Goal: Task Accomplishment & Management: Manage account settings

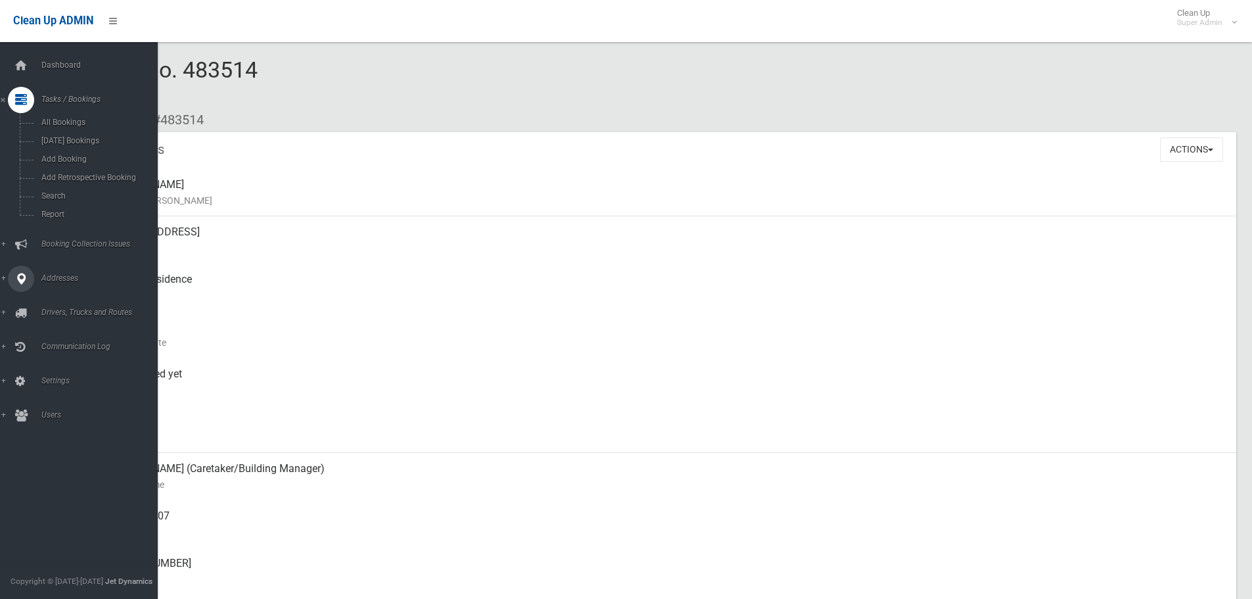
click at [22, 282] on icon at bounding box center [21, 278] width 12 height 26
click at [53, 195] on link "All Addresses" at bounding box center [84, 190] width 168 height 18
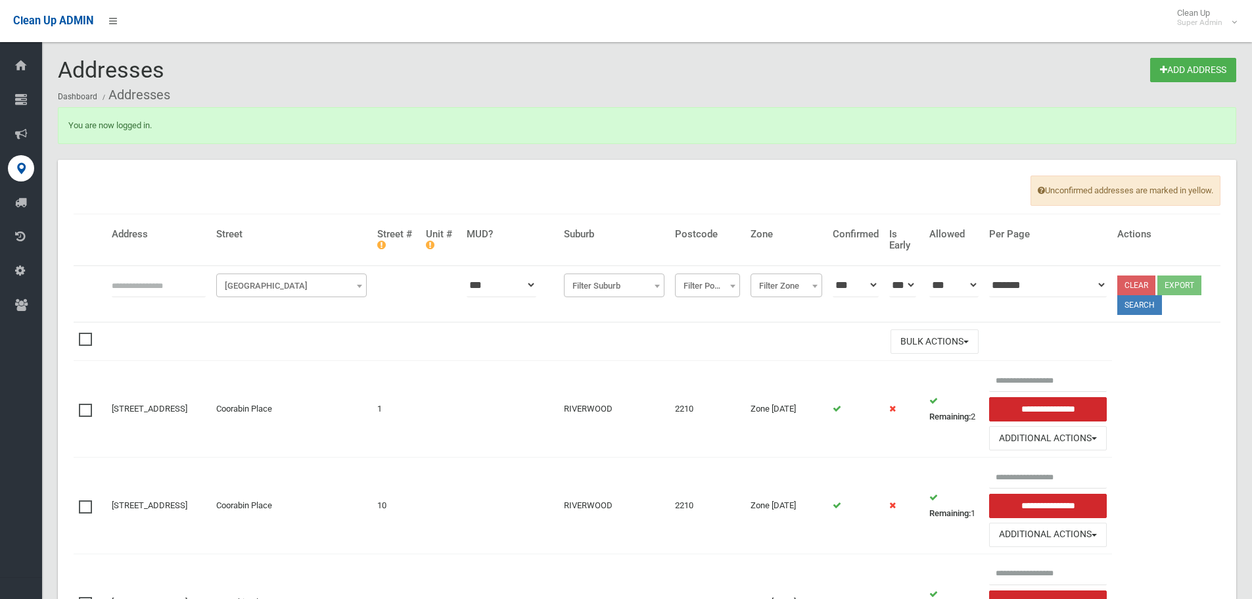
click at [166, 286] on input "text" at bounding box center [159, 285] width 94 height 24
type input "**********"
click button at bounding box center [0, 0] width 0 height 0
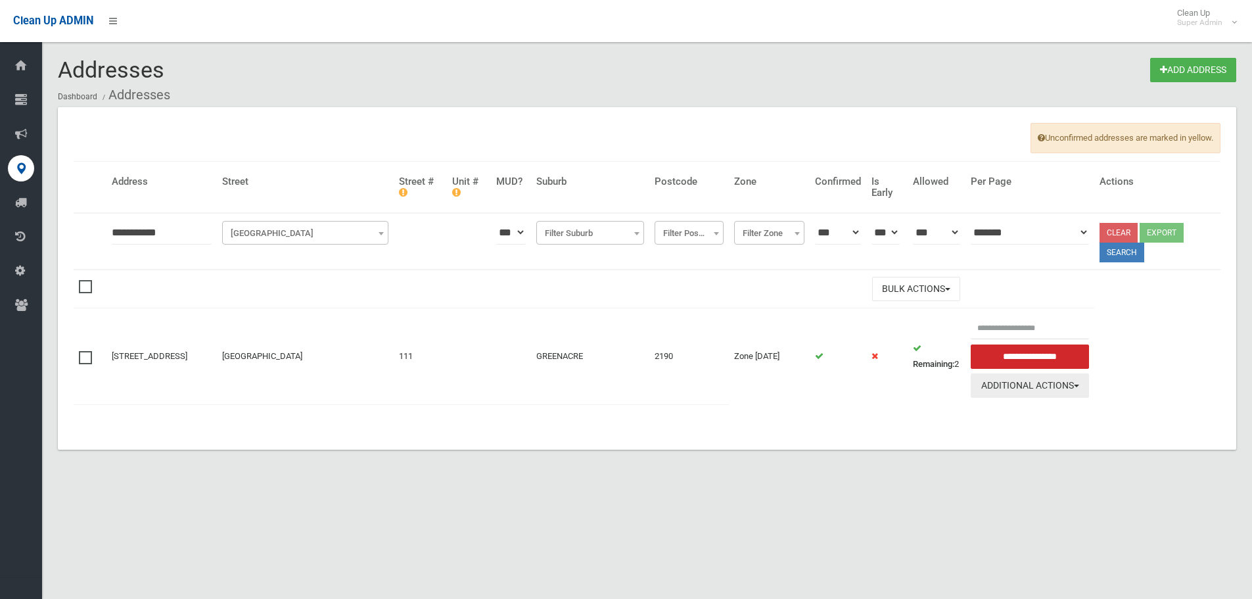
click at [1012, 384] on button "Additional Actions" at bounding box center [1030, 385] width 118 height 24
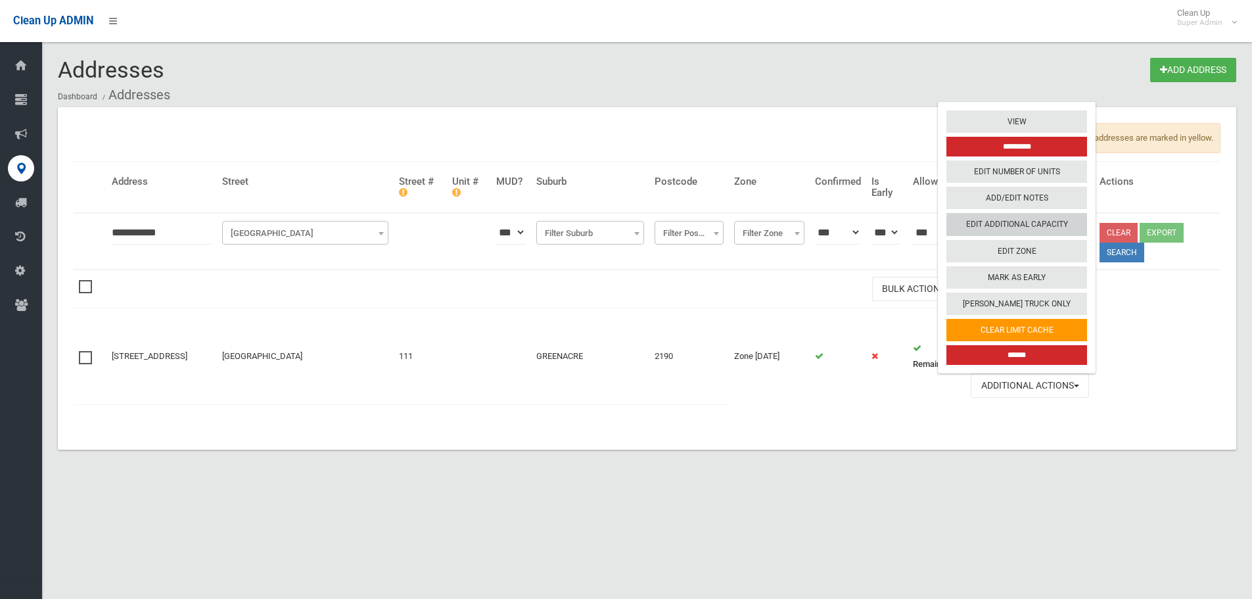
click at [1055, 231] on link "Edit Additional Capacity" at bounding box center [1016, 225] width 141 height 22
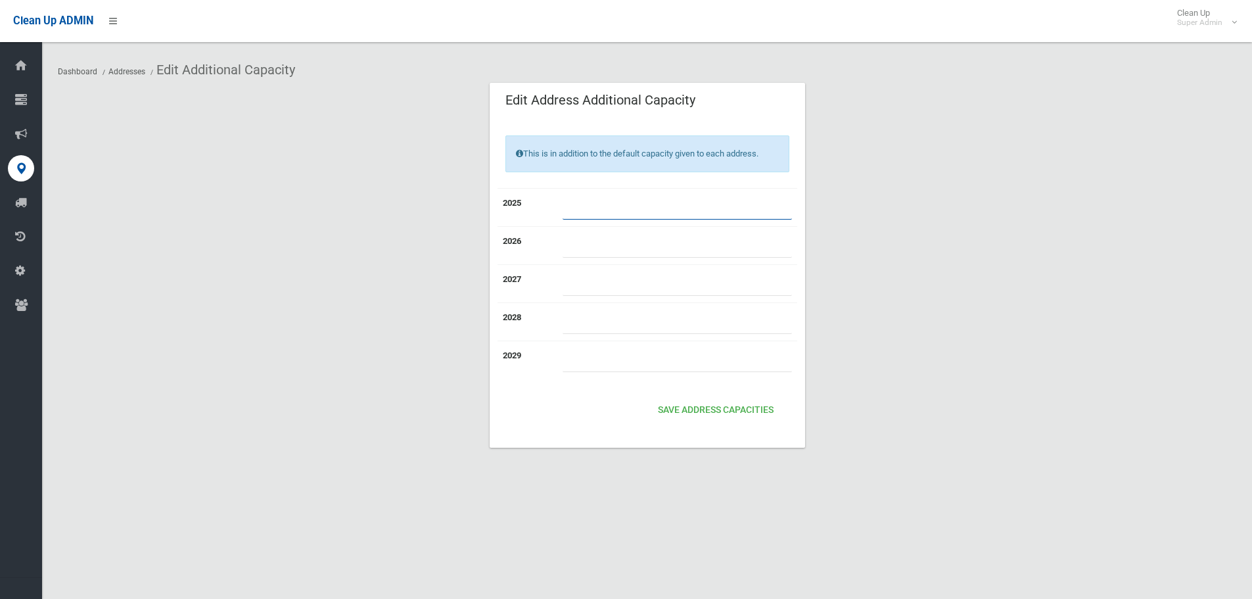
click at [652, 199] on input "number" at bounding box center [676, 207] width 229 height 24
type input "*"
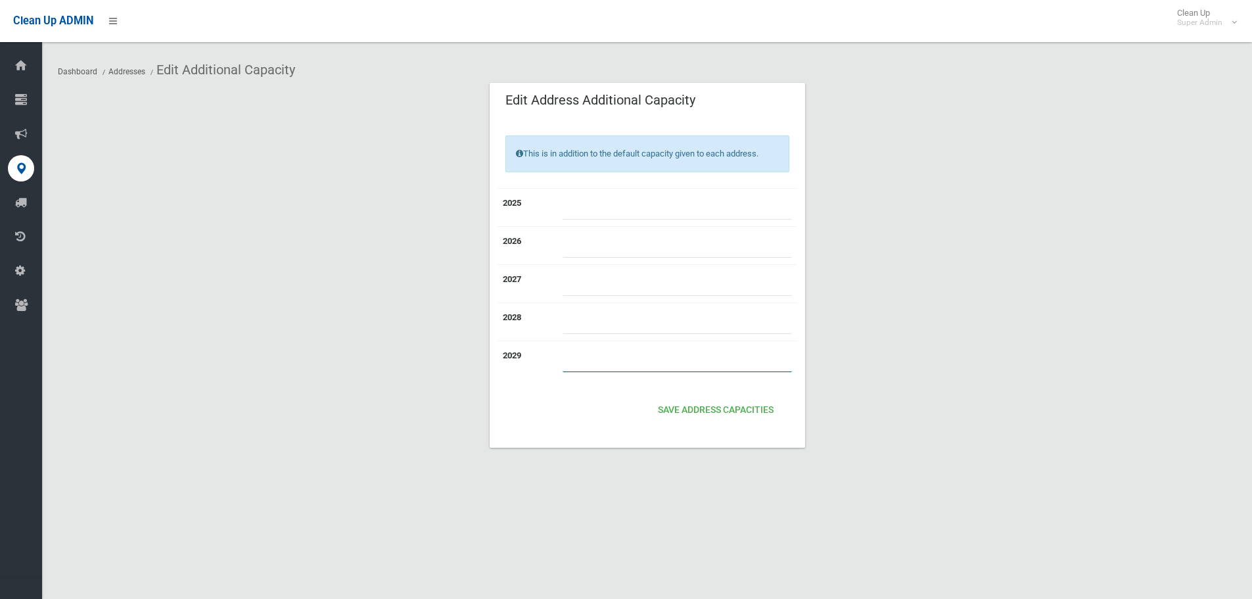
type input "*"
click at [701, 395] on div "Save Address capacities" at bounding box center [647, 410] width 284 height 32
click at [702, 408] on button "Save Address capacities" at bounding box center [715, 410] width 126 height 24
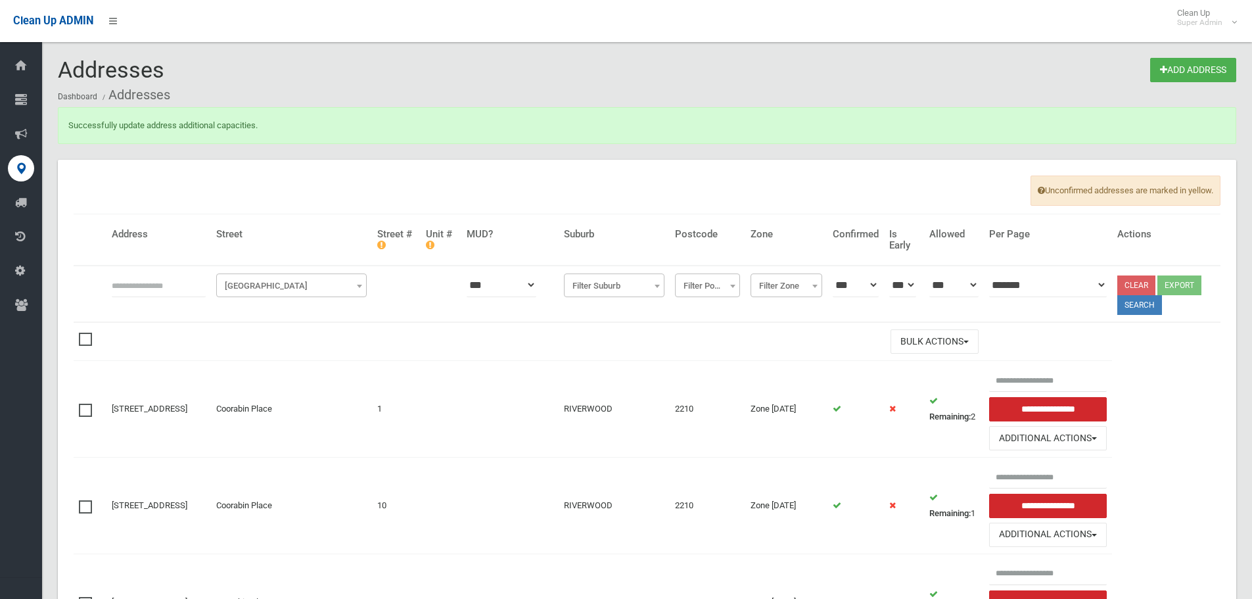
click at [141, 278] on input "text" at bounding box center [159, 285] width 94 height 24
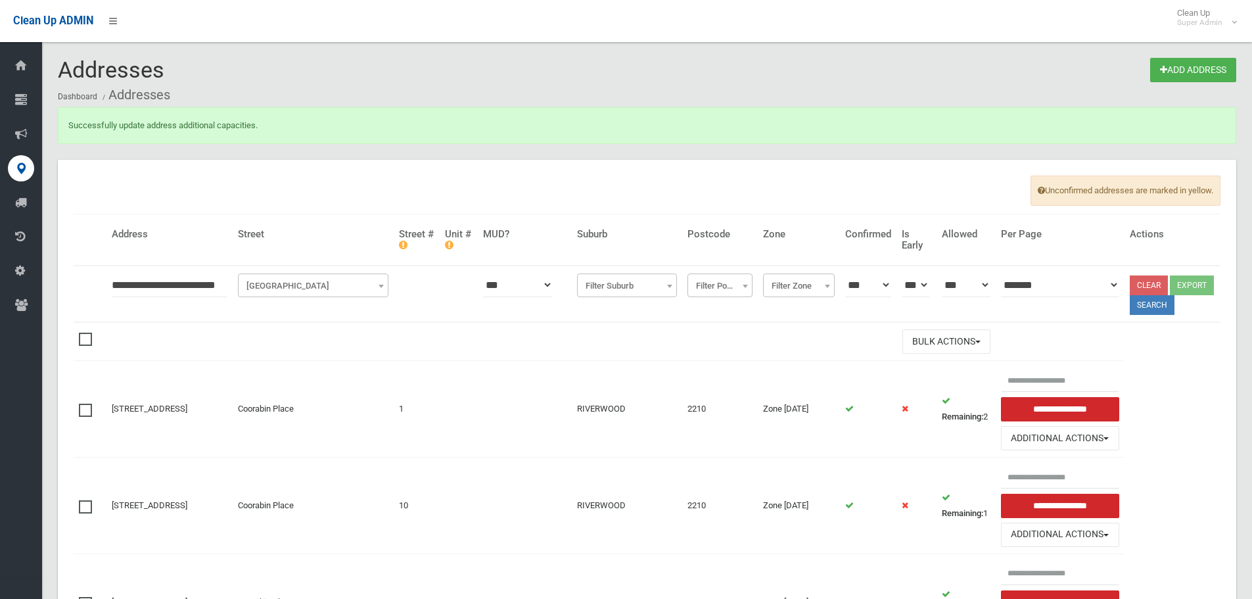
type input "**********"
click button at bounding box center [0, 0] width 0 height 0
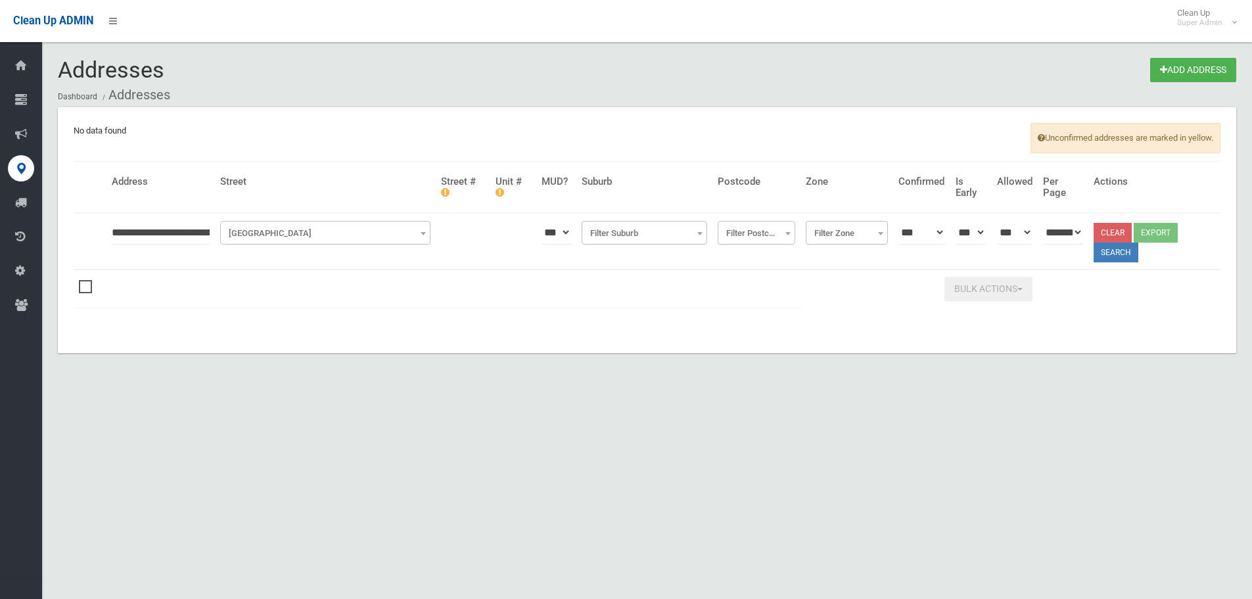
click at [194, 236] on input "**********" at bounding box center [161, 232] width 98 height 24
drag, startPoint x: 294, startPoint y: 231, endPoint x: 1241, endPoint y: 256, distance: 946.6
click at [1070, 246] on tr "**********" at bounding box center [647, 241] width 1147 height 57
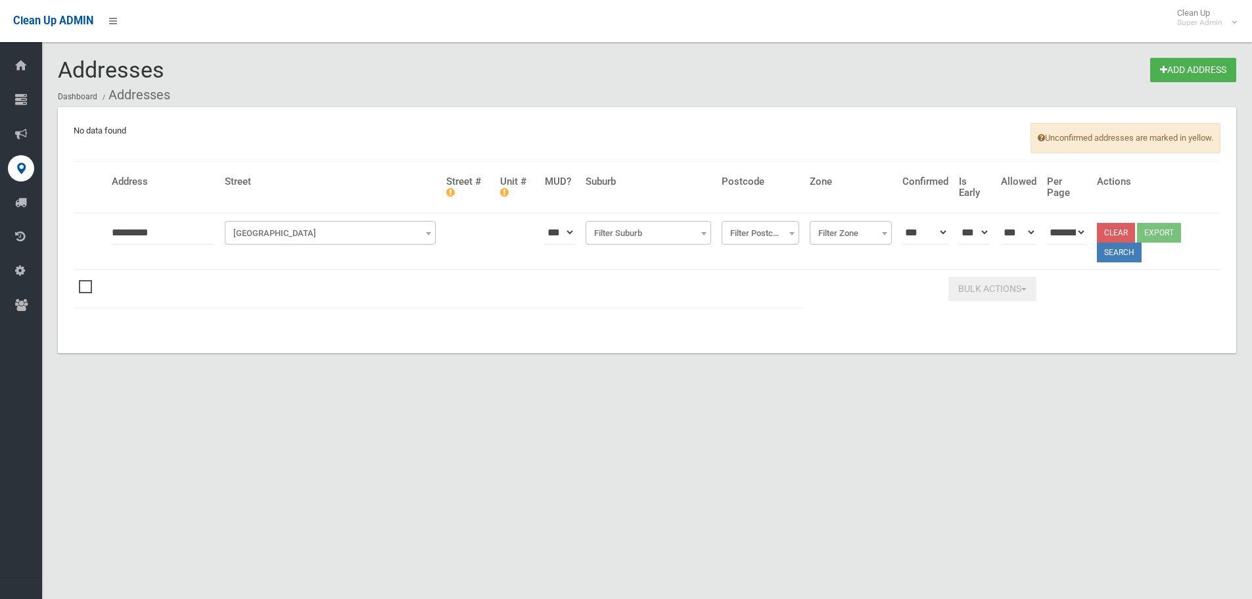
click button at bounding box center [0, 0] width 0 height 0
type input "*******"
click button at bounding box center [0, 0] width 0 height 0
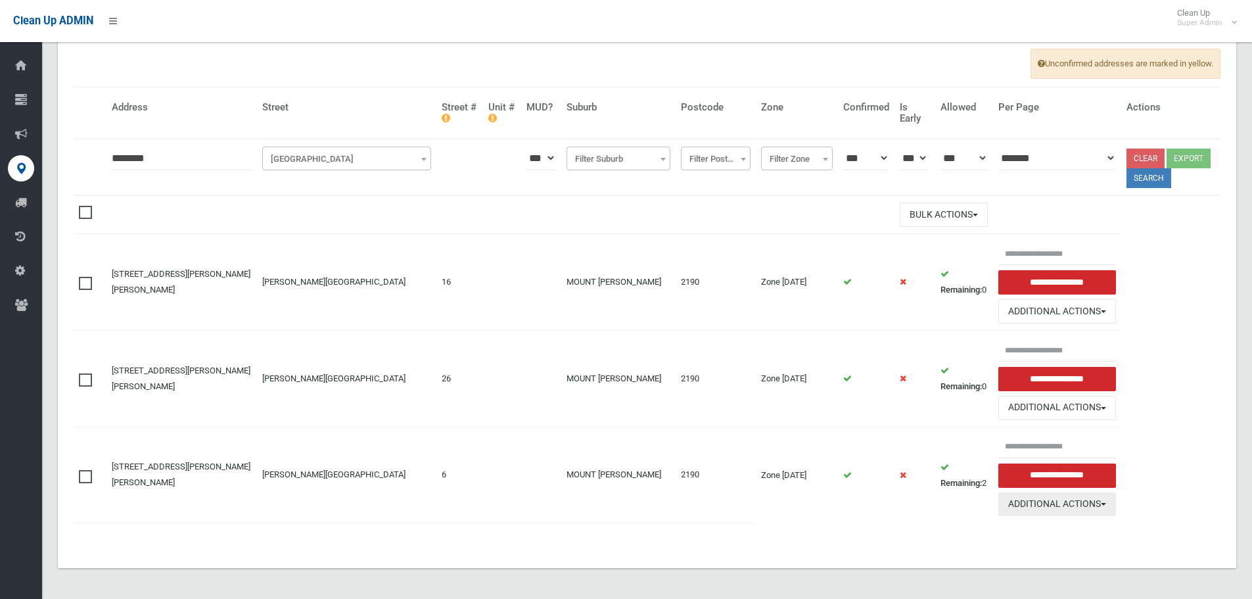
scroll to position [76, 0]
click at [1099, 509] on button "Additional Actions" at bounding box center [1057, 504] width 118 height 24
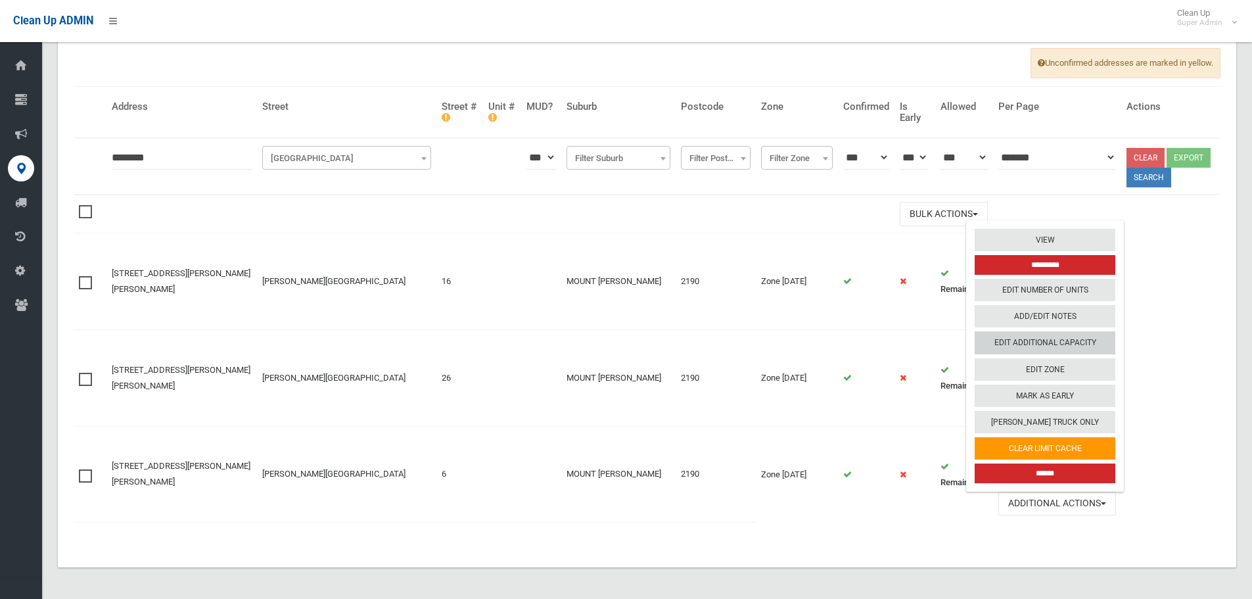
click at [1063, 350] on link "Edit Additional Capacity" at bounding box center [1044, 342] width 141 height 22
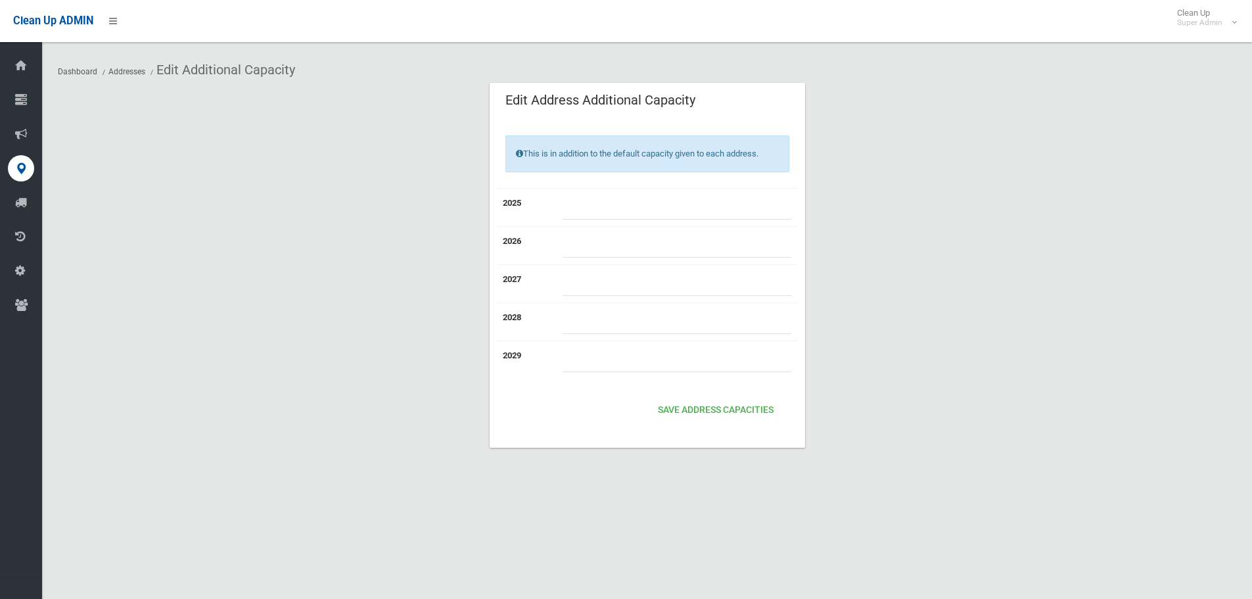
click at [645, 196] on input "number" at bounding box center [676, 207] width 229 height 24
type input "*"
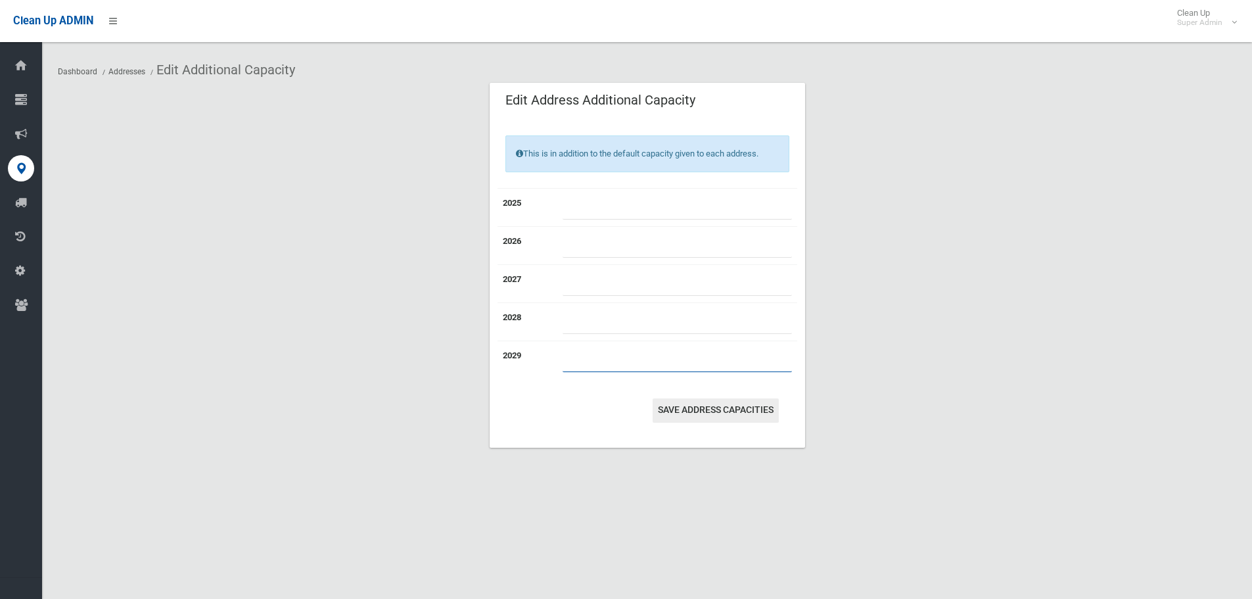
type input "*"
click at [751, 409] on button "Save Address capacities" at bounding box center [715, 410] width 126 height 24
